Goal: Use online tool/utility: Utilize a website feature to perform a specific function

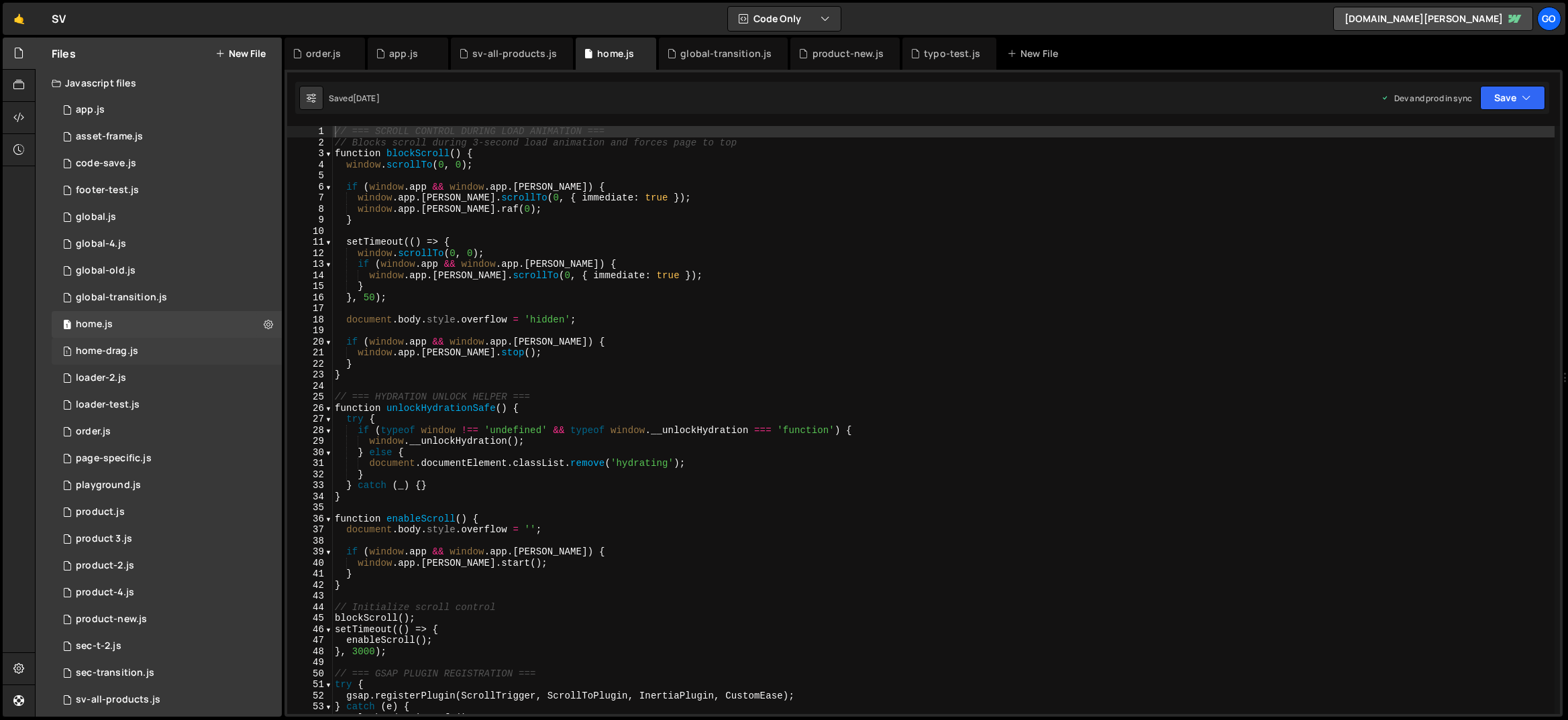
click at [145, 350] on div "1 home-drag.js 0" at bounding box center [167, 351] width 230 height 26
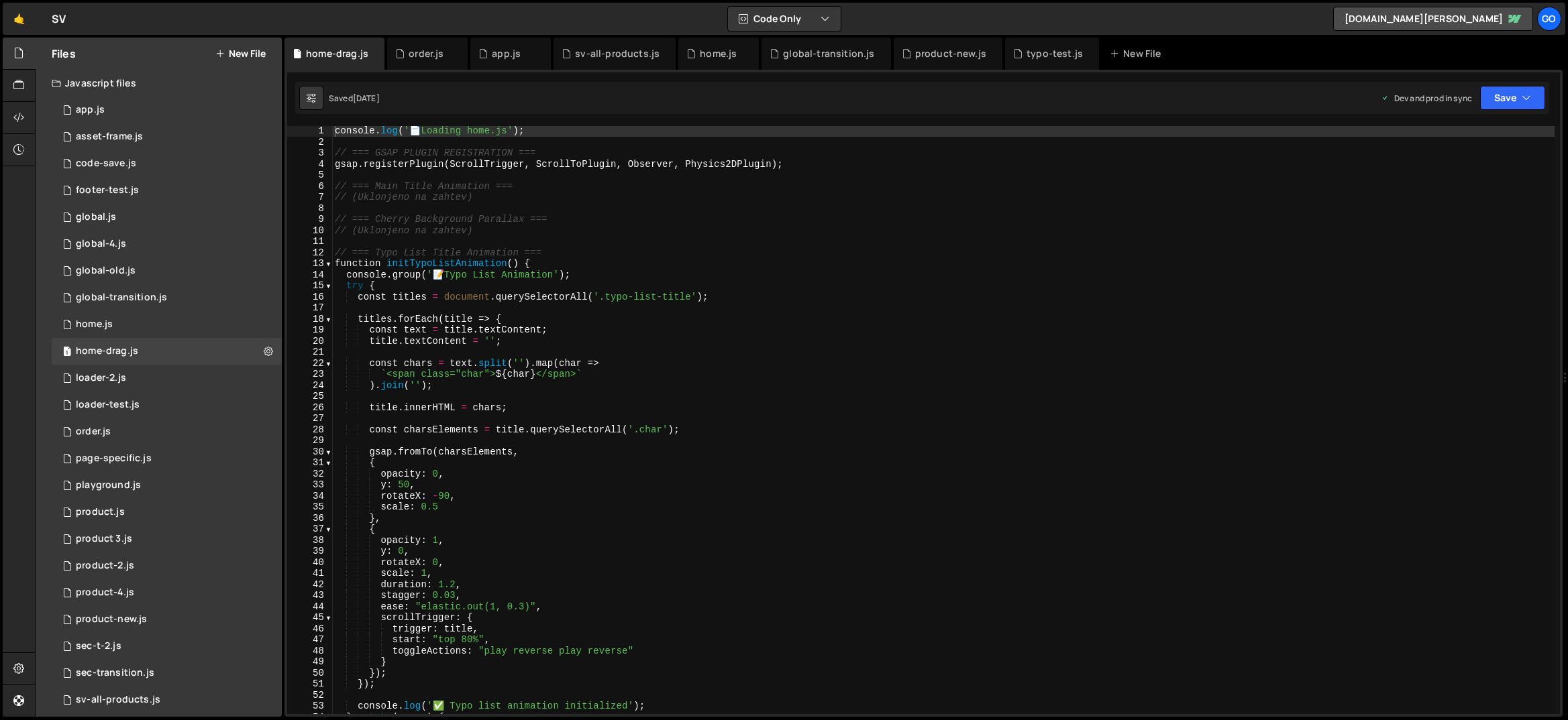
click at [644, 307] on div "console . log ( ' 📄 Loading home.js' ) ; // === GSAP PLUGIN REGISTRATION === gs…" at bounding box center [944, 430] width 1222 height 610
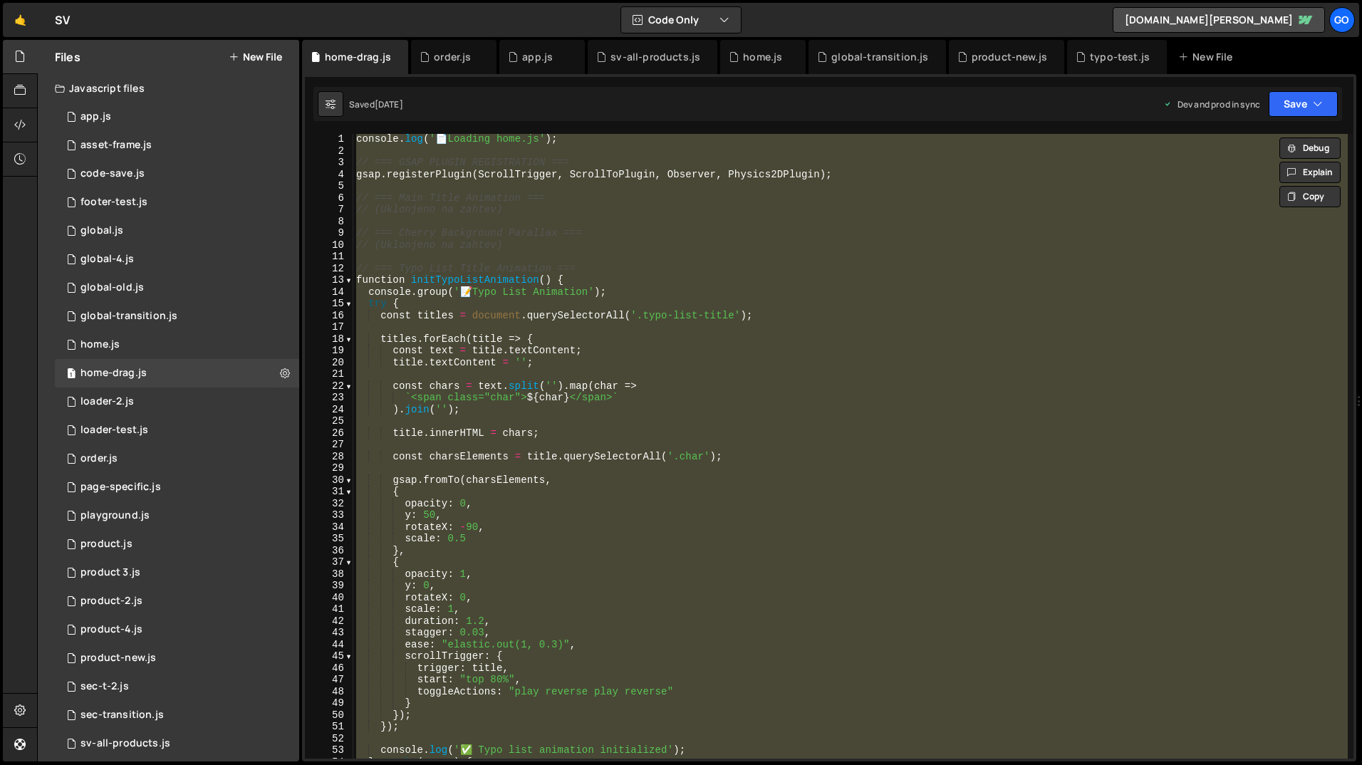
click at [601, 275] on div "console . log ( ' 📄 Loading home.js' ) ; // === GSAP PLUGIN REGISTRATION === gs…" at bounding box center [850, 446] width 995 height 625
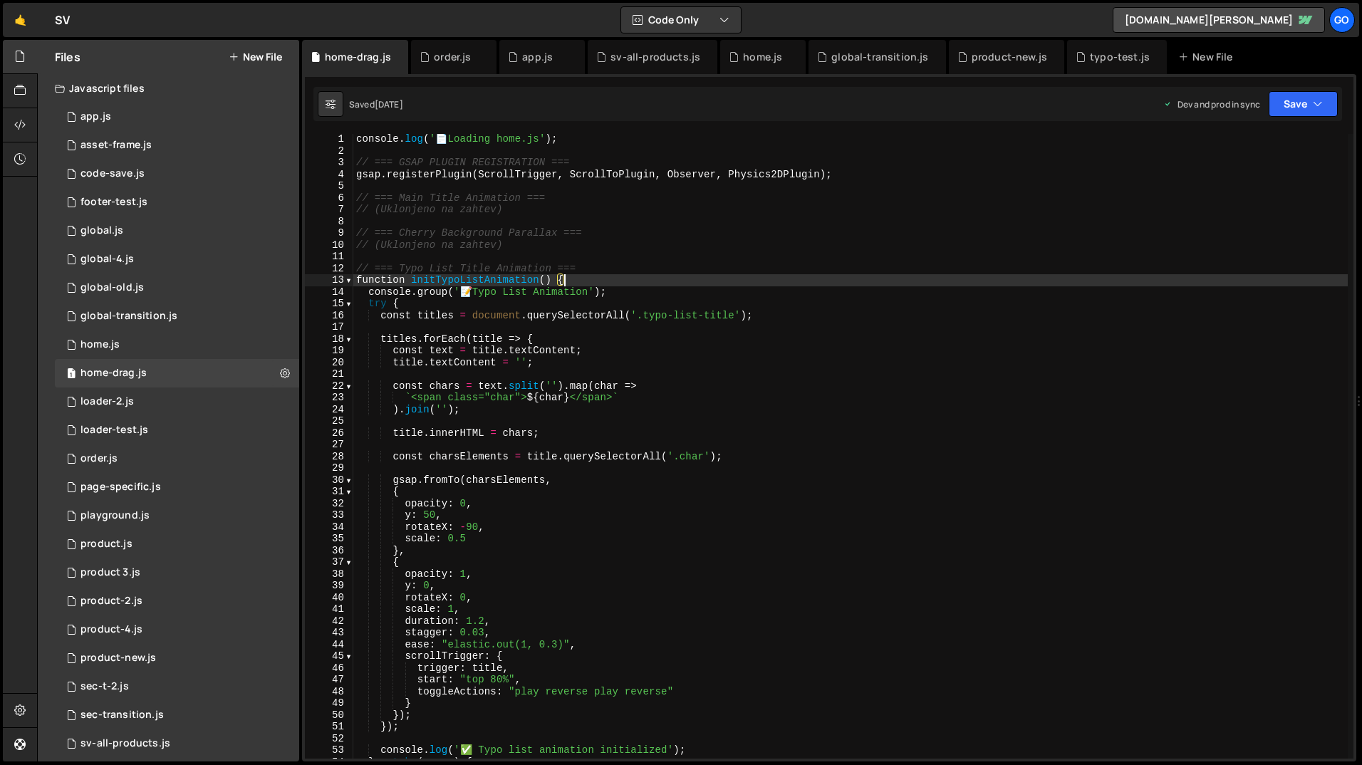
type textarea "window.initHomeDragAnimations();"
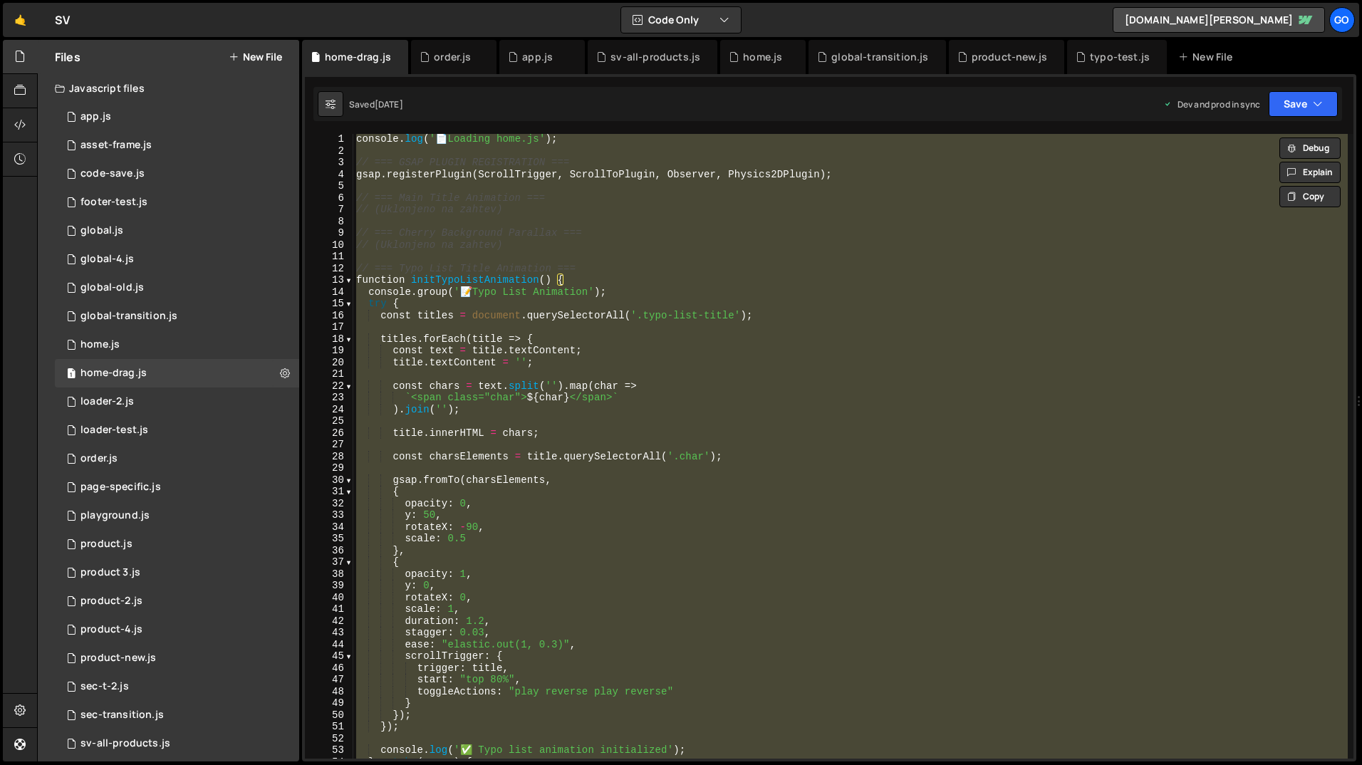
paste textarea
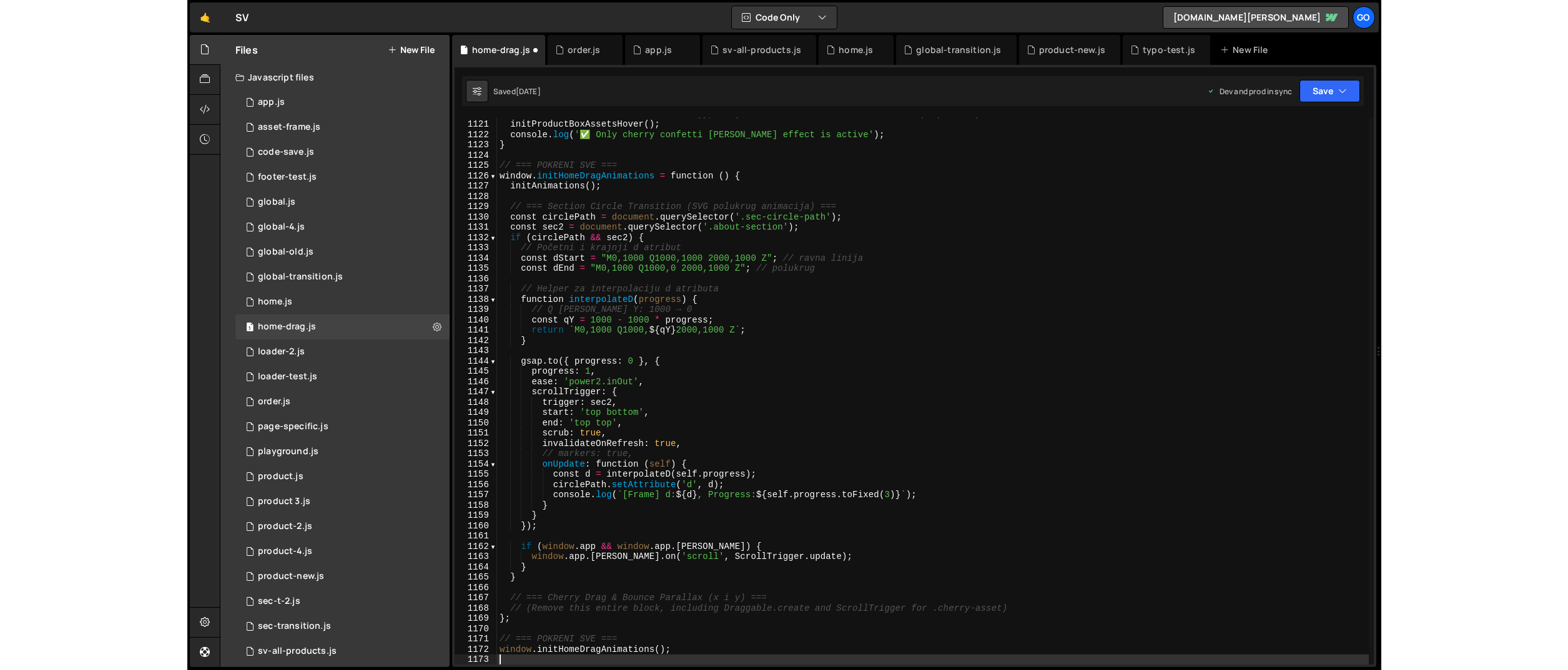
scroll to position [11529, 0]
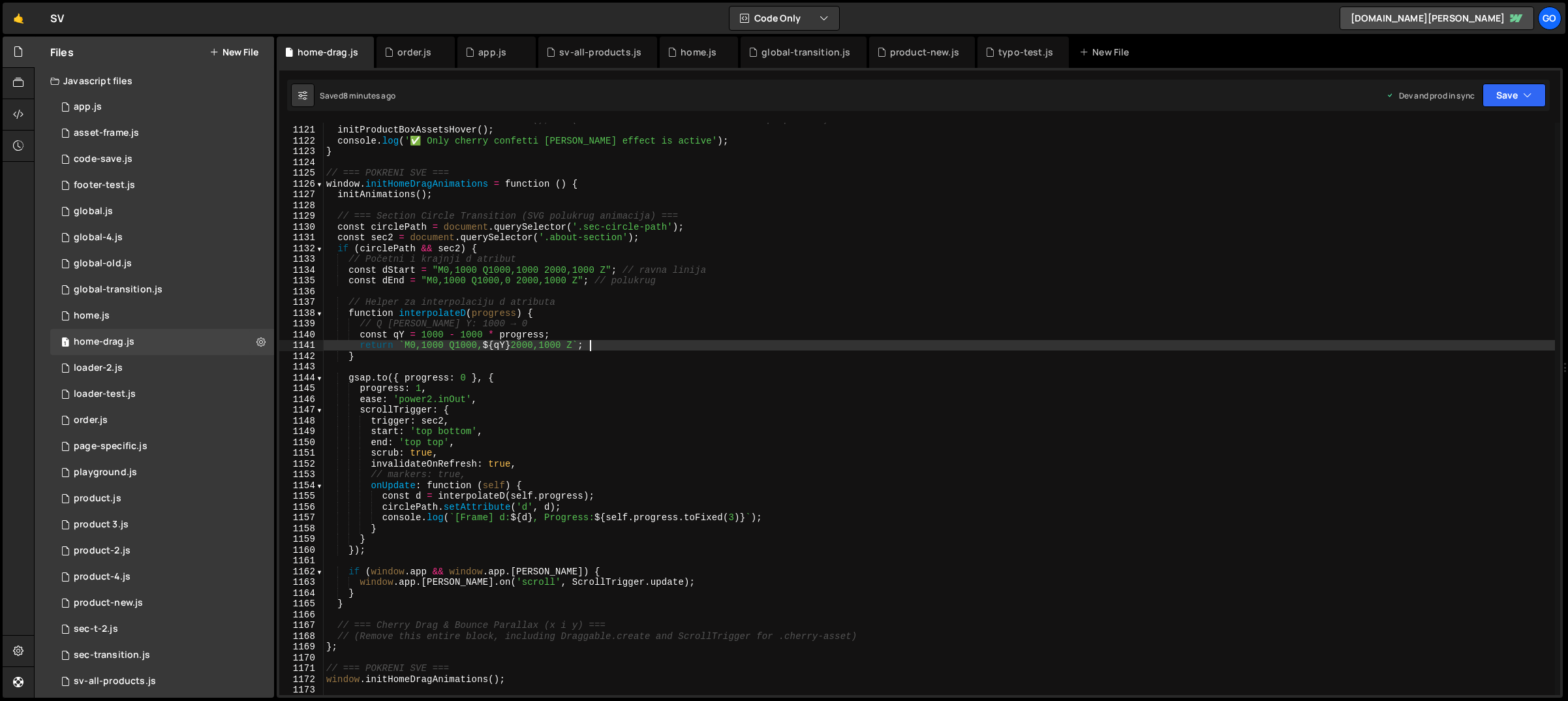
click at [738, 346] on div "// initProductBoxesHorizontalScroll(); // (ostavi zakomentarisano ili ukloni po…" at bounding box center [939, 411] width 1231 height 594
type textarea "window.initHomeDragAnimations();"
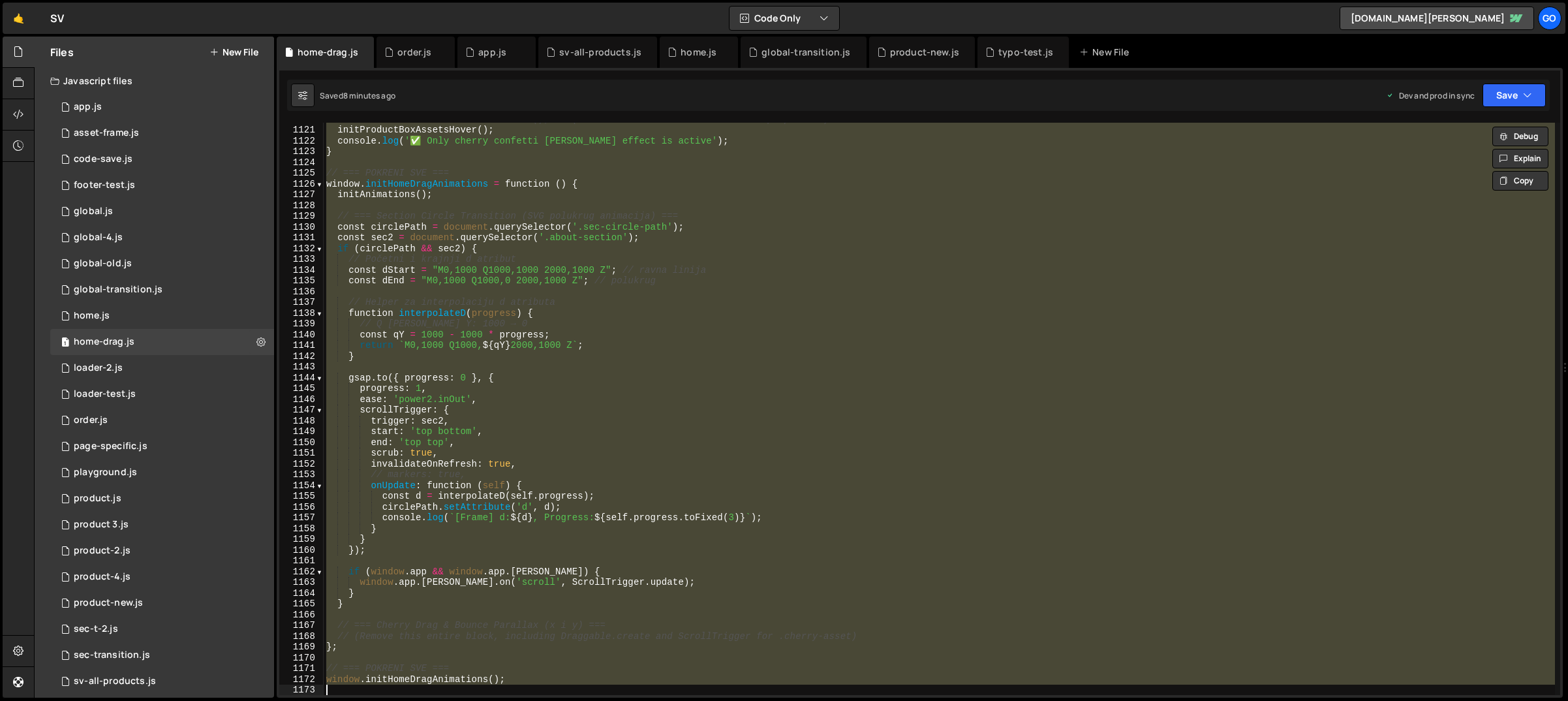
paste textarea
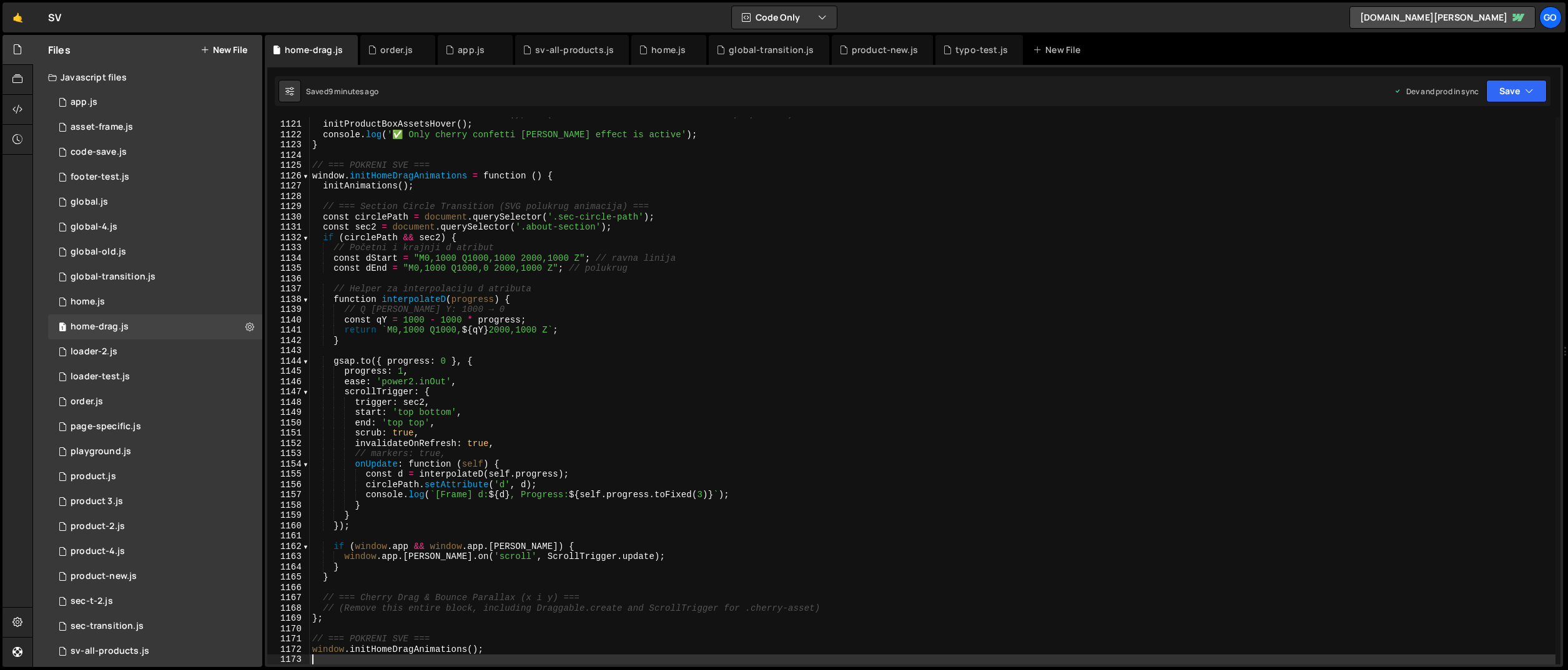
click at [585, 362] on div "// initProductBoxesHorizontalScroll(); // (ostavi zakomentarisano ili ukloni po…" at bounding box center [932, 392] width 1245 height 568
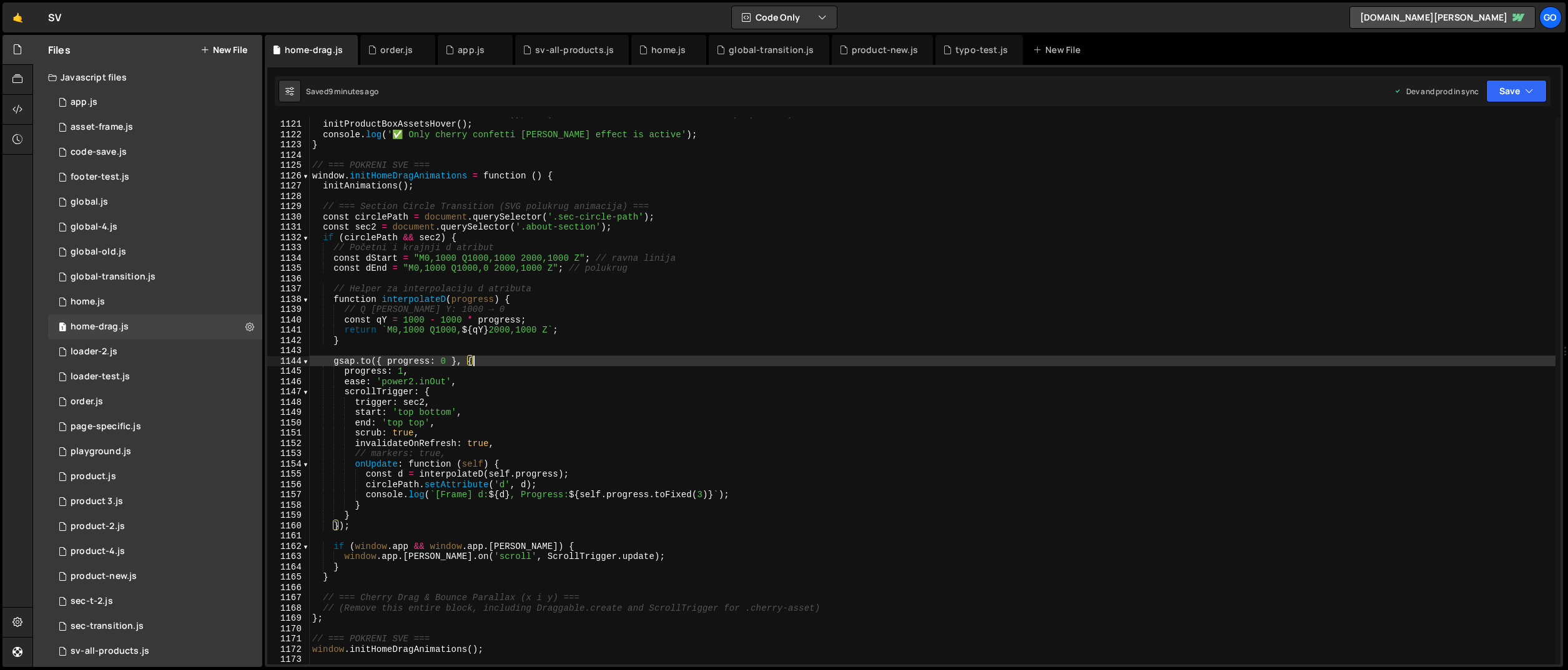
type textarea "window.initHomeDragAnimations();"
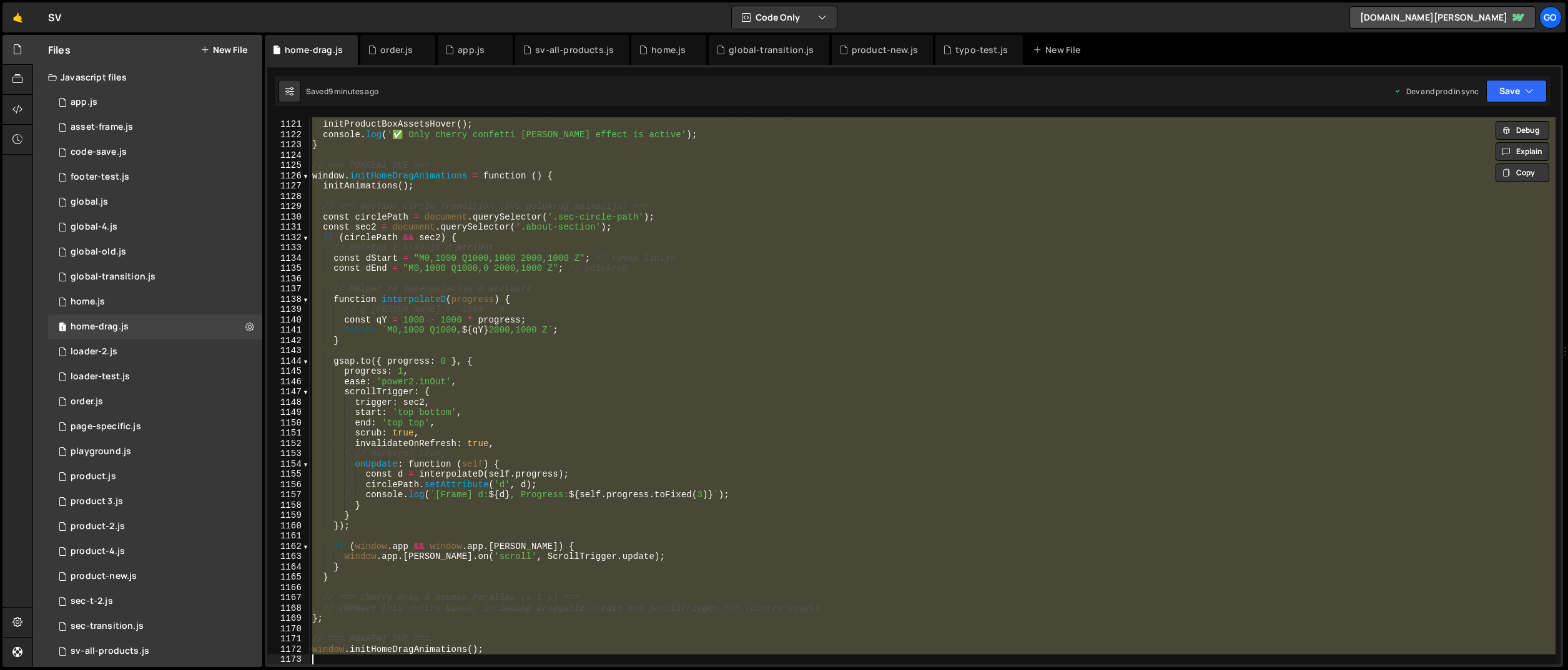
paste textarea
